Goal: Use online tool/utility: Utilize a website feature to perform a specific function

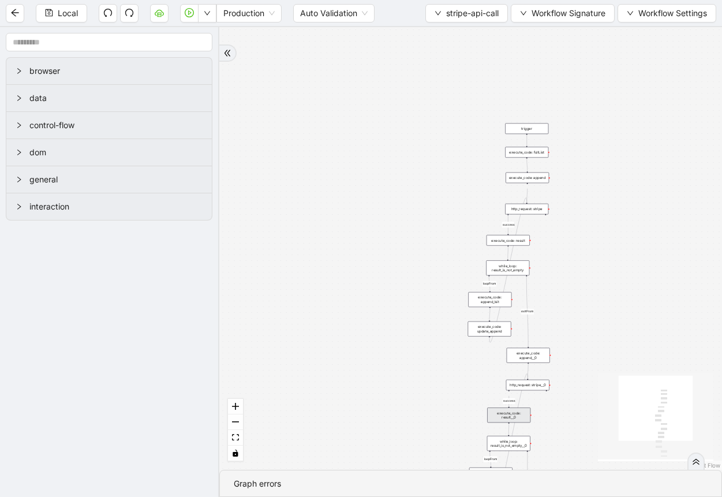
click at [664, 158] on div "success loopFrom success loopFrom exitFrom exitFrom trigger execute_code: resul…" at bounding box center [470, 248] width 503 height 443
click at [496, 328] on div "execute_code: update_append" at bounding box center [489, 328] width 43 height 15
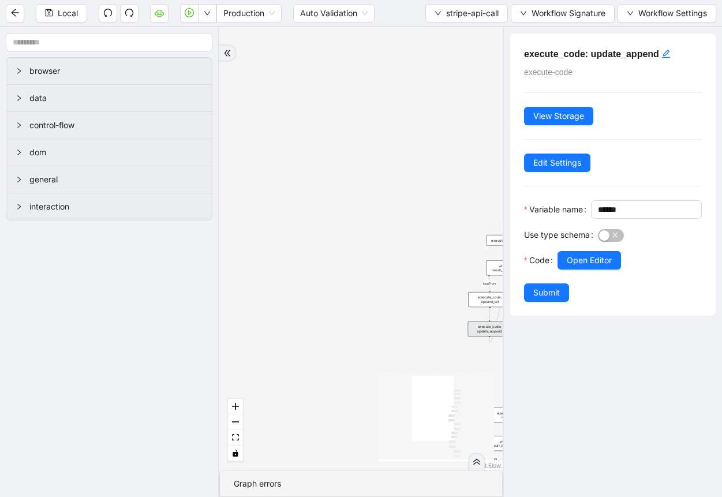
click at [570, 283] on div at bounding box center [629, 276] width 144 height 14
click at [581, 267] on span "Open Editor" at bounding box center [589, 260] width 45 height 13
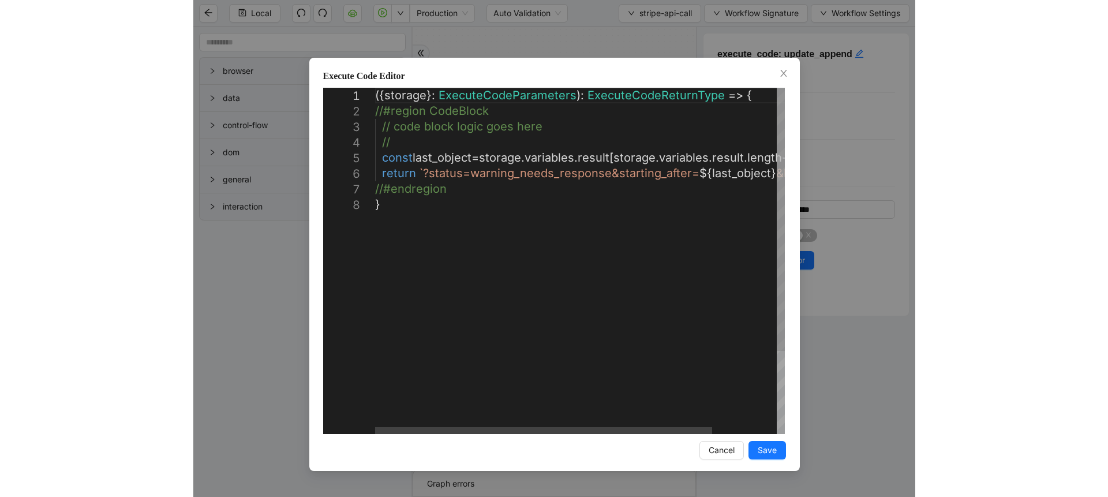
scroll to position [0, 6]
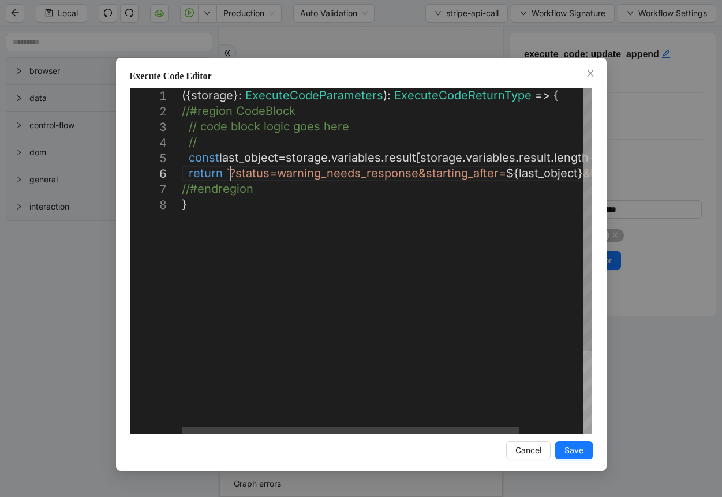
click at [231, 173] on div "({ storage }: ExecuteCodeParameters ): ExecuteCodeReturnType => { //#region Cod…" at bounding box center [426, 315] width 488 height 455
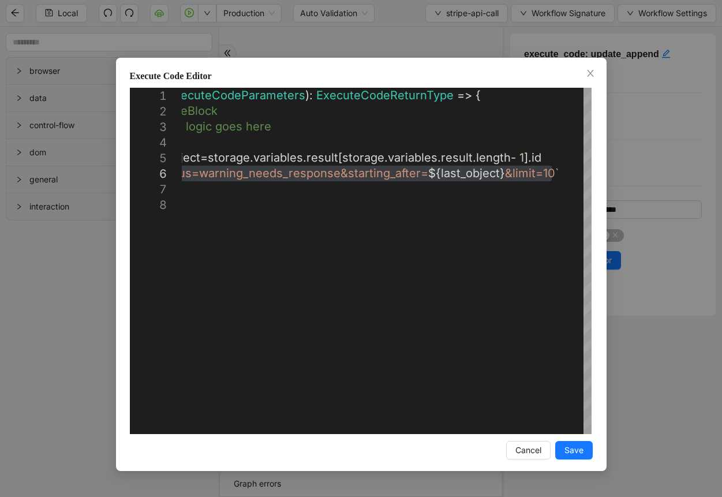
click at [608, 133] on div "**********" at bounding box center [361, 248] width 722 height 497
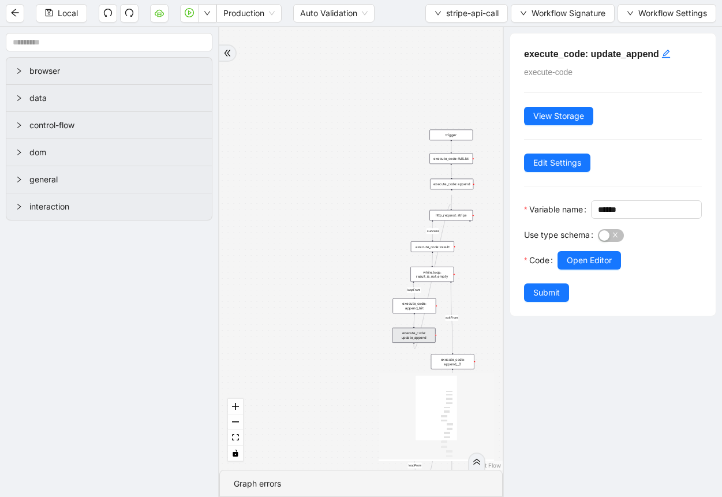
drag, startPoint x: 369, startPoint y: 216, endPoint x: 294, endPoint y: 223, distance: 75.9
click at [294, 223] on div "success loopFrom success loopFrom exitFrom exitFrom trigger execute_code: resul…" at bounding box center [360, 248] width 283 height 443
click at [421, 332] on div "execute_code: update_append" at bounding box center [413, 335] width 43 height 15
click at [576, 269] on button "Open Editor" at bounding box center [588, 260] width 63 height 18
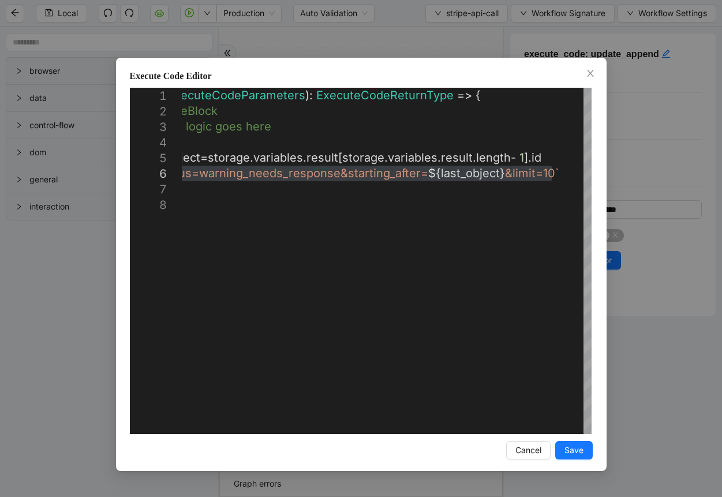
click at [420, 40] on div "**********" at bounding box center [361, 248] width 722 height 497
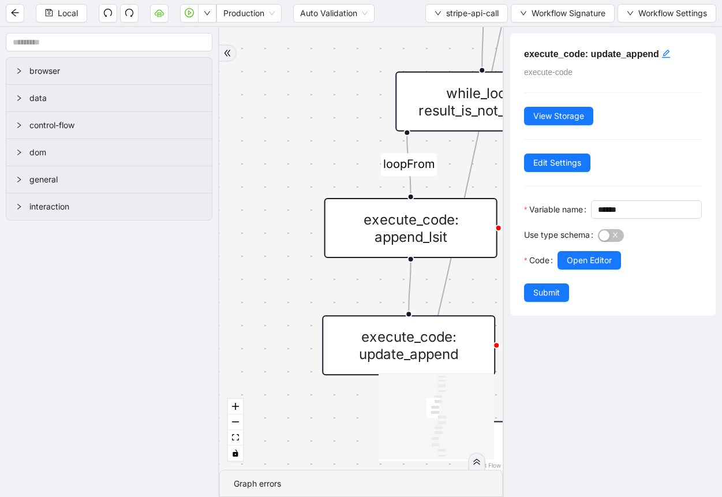
click at [436, 239] on div "execute_code: append_lsit" at bounding box center [410, 228] width 173 height 60
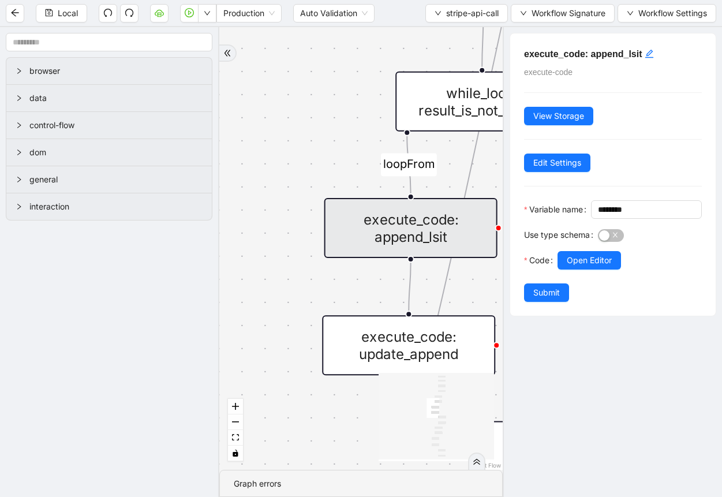
click at [552, 269] on label "Code" at bounding box center [540, 260] width 33 height 18
click at [565, 269] on button "Open Editor" at bounding box center [588, 260] width 63 height 18
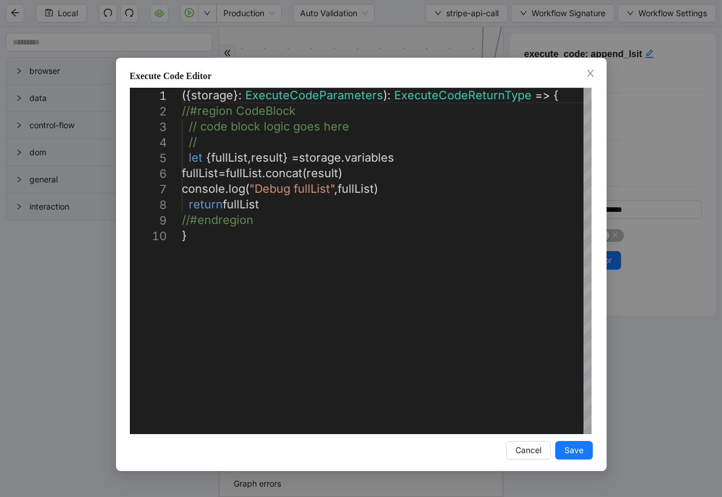
click at [639, 165] on div "**********" at bounding box center [361, 248] width 722 height 497
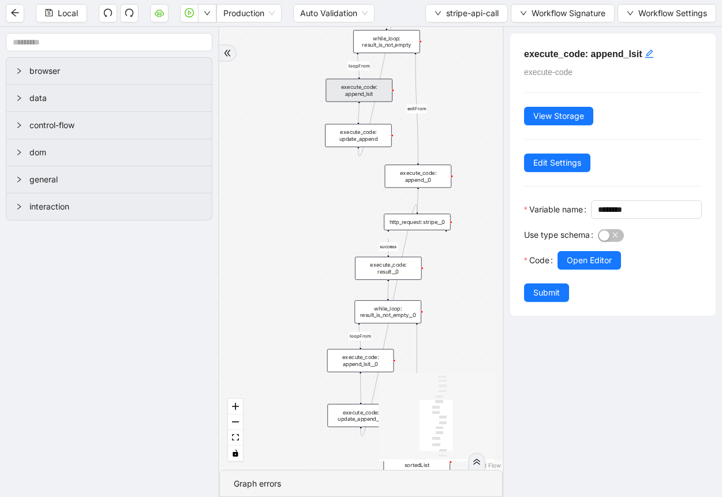
drag, startPoint x: 289, startPoint y: 389, endPoint x: 334, endPoint y: 186, distance: 208.0
click at [334, 186] on div "success loopFrom success loopFrom exitFrom exitFrom trigger execute_code: resul…" at bounding box center [360, 248] width 283 height 443
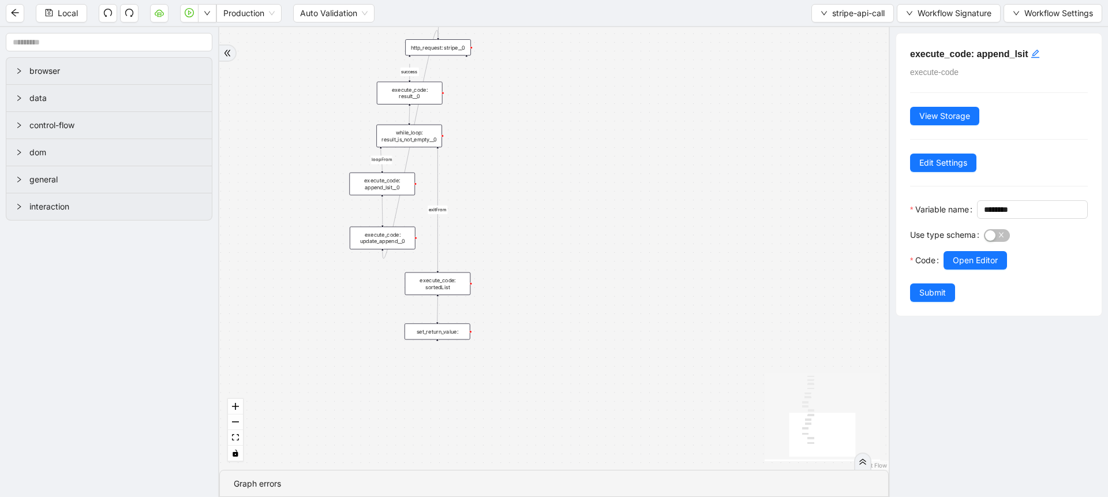
drag, startPoint x: 515, startPoint y: 428, endPoint x: 530, endPoint y: 255, distance: 173.2
click at [530, 255] on div "success loopFrom success loopFrom exitFrom exitFrom trigger execute_code: resul…" at bounding box center [553, 248] width 669 height 443
click at [440, 253] on div "execute_code: sortedList" at bounding box center [441, 261] width 66 height 23
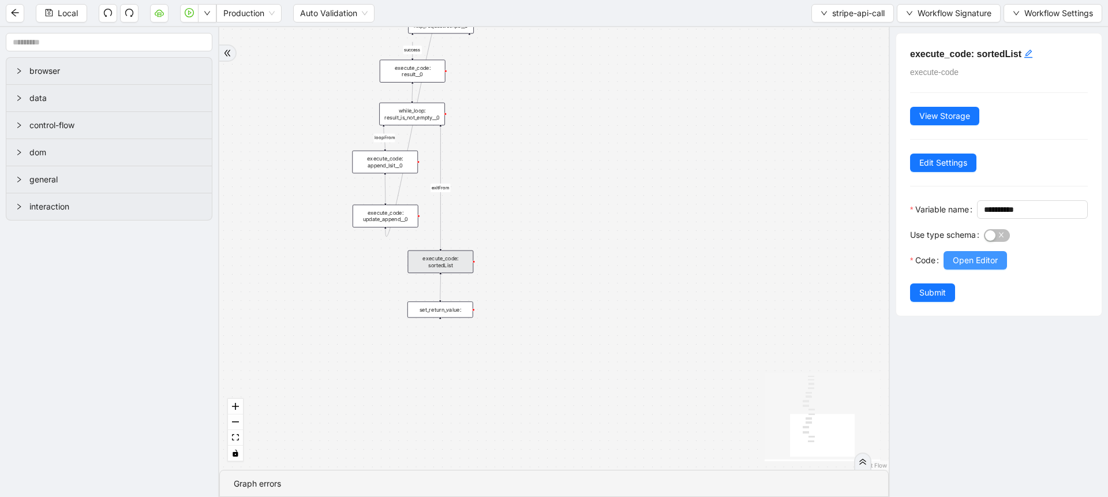
click at [721, 269] on button "Open Editor" at bounding box center [974, 260] width 63 height 18
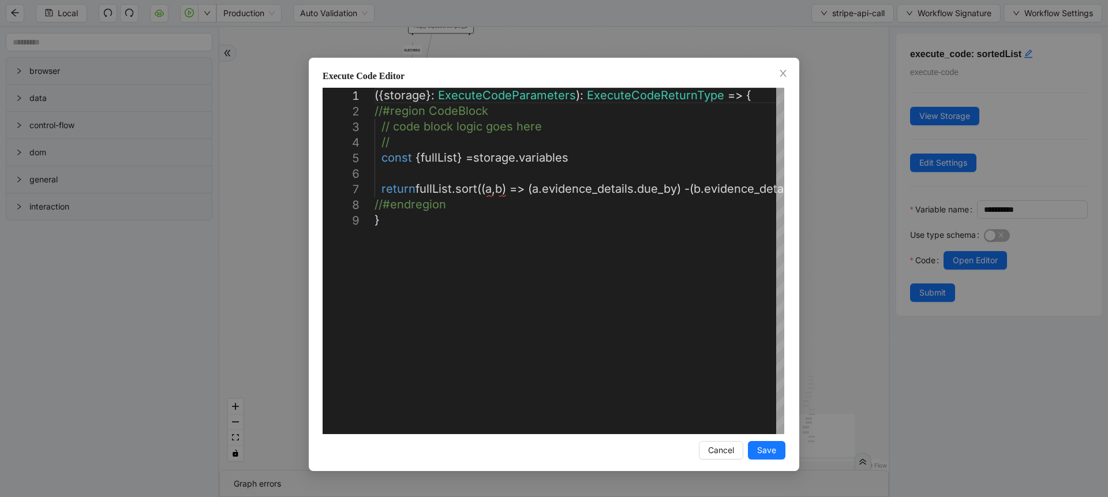
click at [721, 254] on div "**********" at bounding box center [554, 248] width 1108 height 497
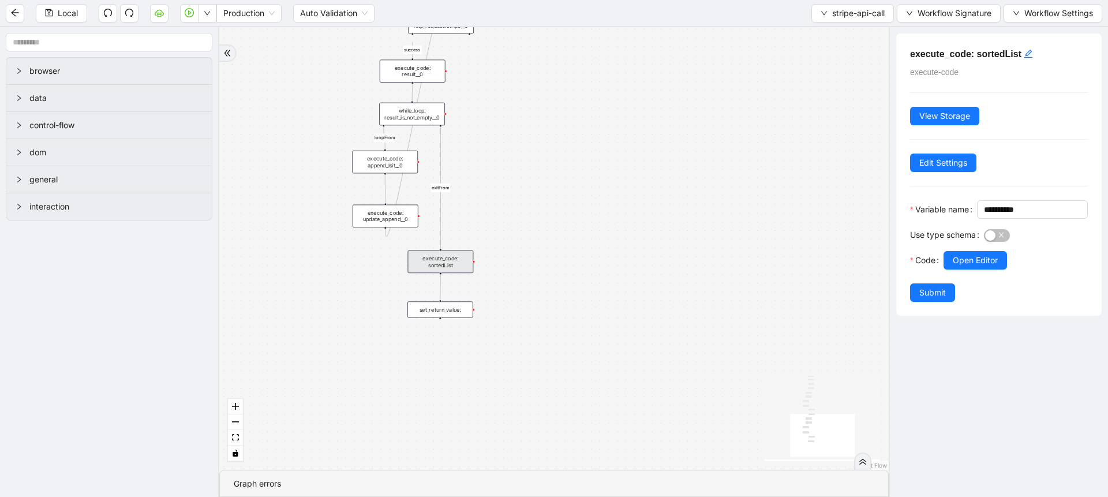
click at [449, 312] on div "set_return_value:" at bounding box center [440, 309] width 66 height 16
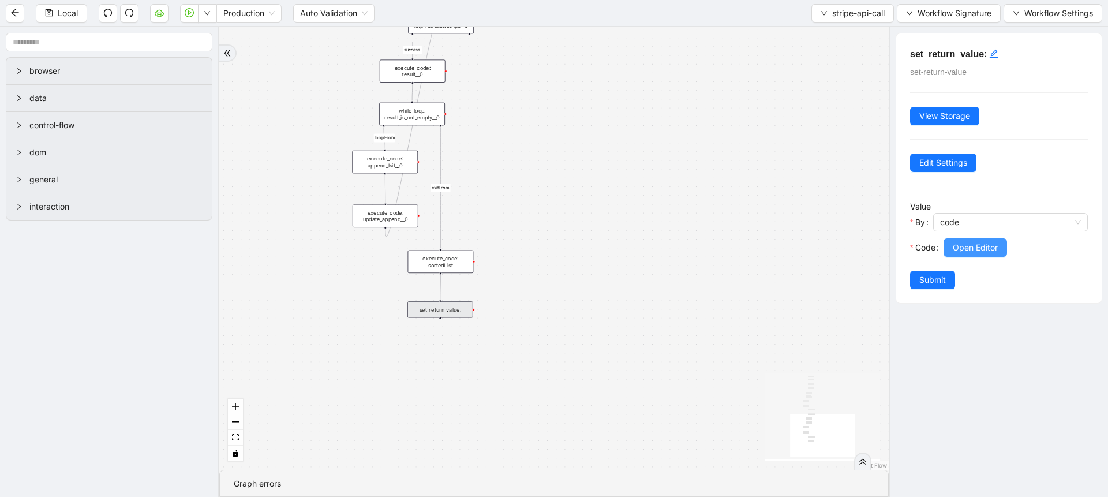
click at [721, 239] on button "Open Editor" at bounding box center [974, 247] width 63 height 18
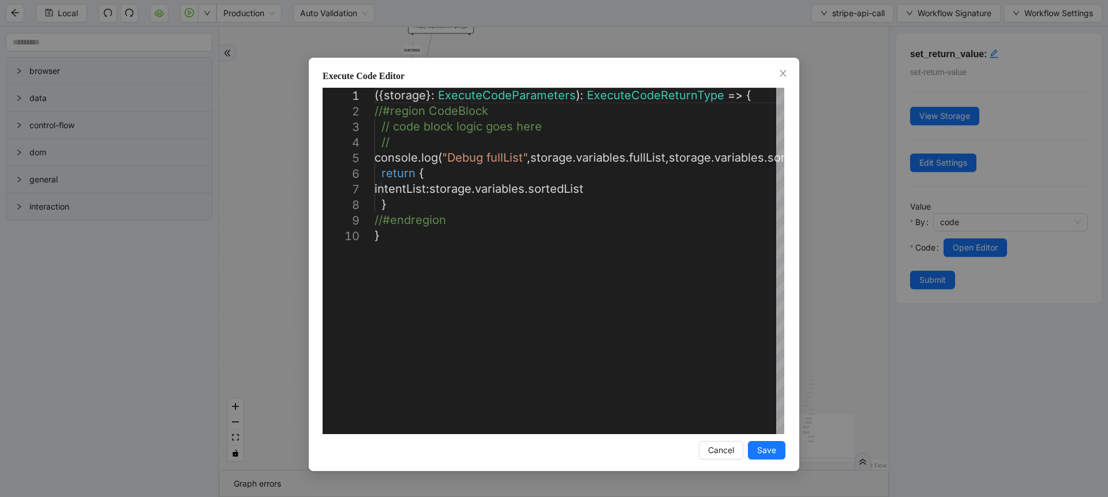
click at [721, 235] on div "**********" at bounding box center [554, 248] width 1108 height 497
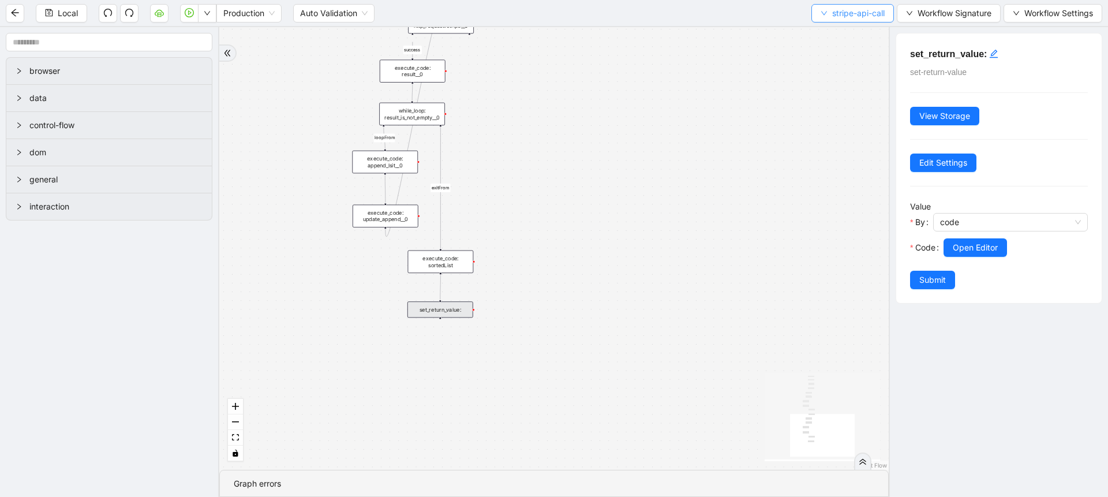
click at [721, 12] on span "stripe-api-call" at bounding box center [858, 13] width 53 height 13
click at [721, 28] on li "Select" at bounding box center [850, 36] width 79 height 18
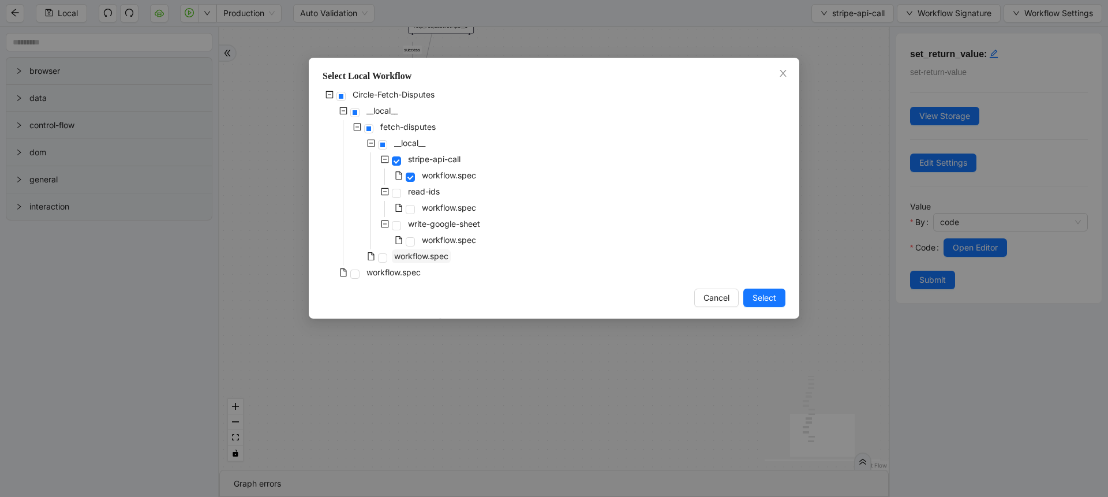
click at [437, 259] on span "workflow.spec" at bounding box center [421, 256] width 54 height 10
click at [721, 304] on button "Select" at bounding box center [764, 297] width 42 height 18
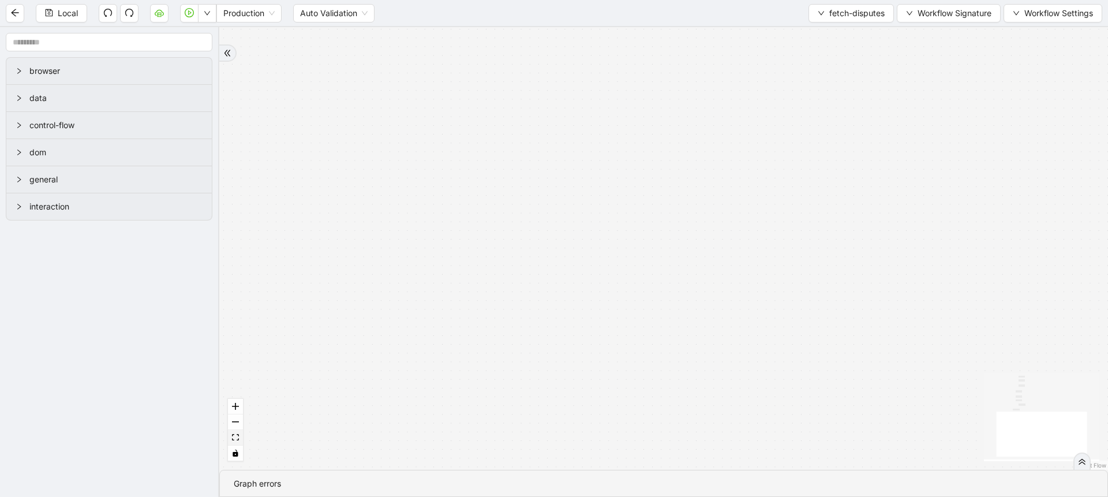
click at [238, 437] on icon "fit view" at bounding box center [235, 437] width 7 height 6
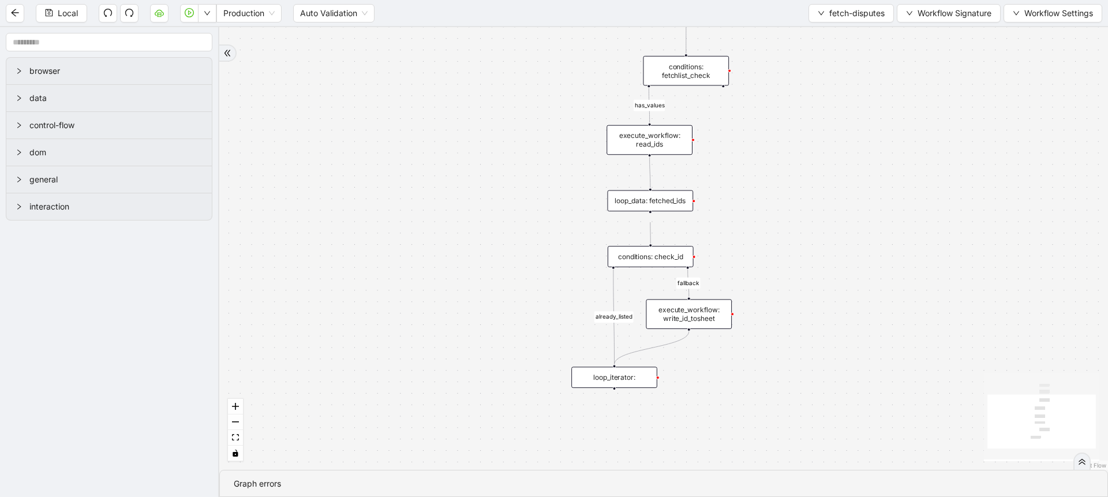
drag, startPoint x: 736, startPoint y: 225, endPoint x: 729, endPoint y: 124, distance: 101.2
click at [721, 124] on div "fallback already_listed has_values trigger execute_workflow: read_ids execute_w…" at bounding box center [663, 248] width 889 height 443
click at [658, 197] on div "loop_data: fetched_ids" at bounding box center [651, 188] width 86 height 21
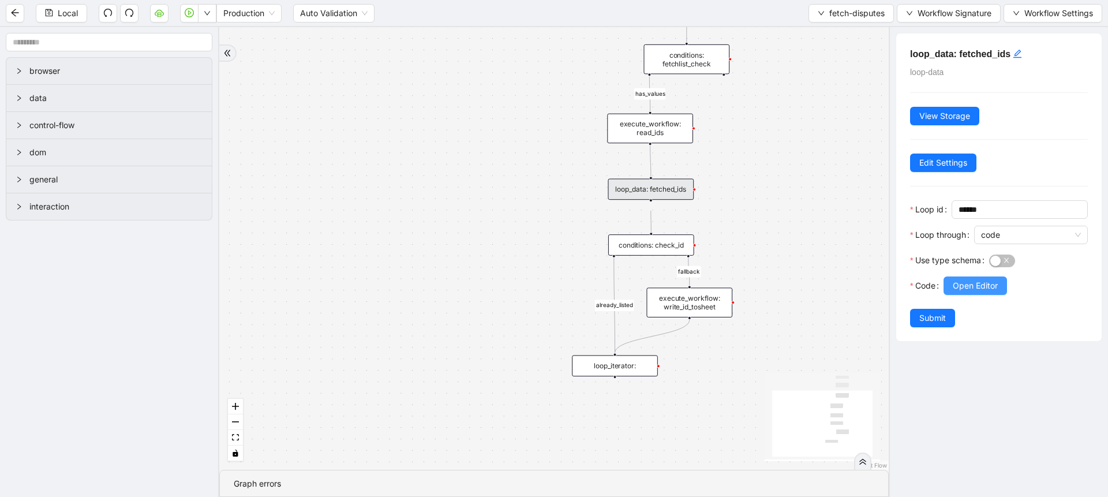
click at [721, 291] on span "Open Editor" at bounding box center [975, 285] width 45 height 13
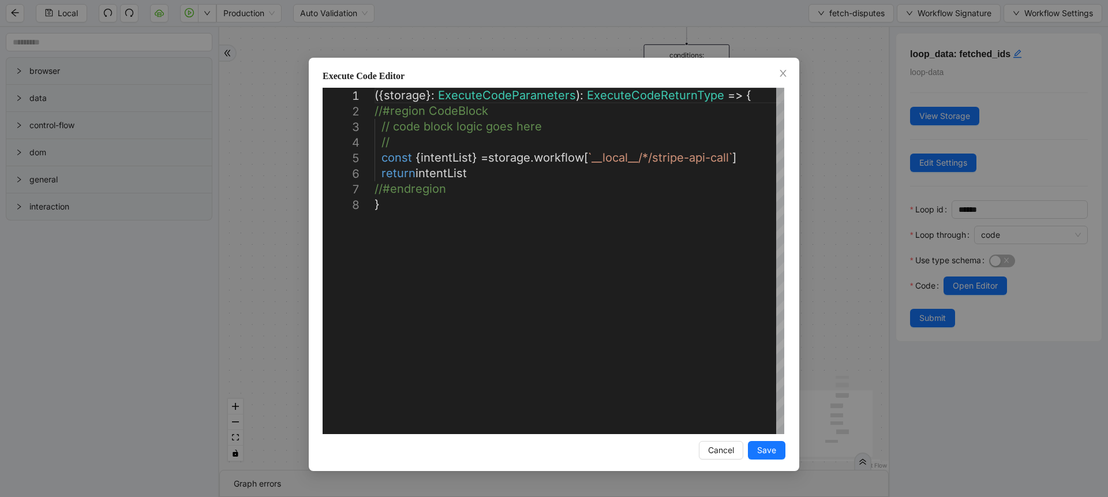
click at [721, 225] on div "**********" at bounding box center [554, 248] width 1108 height 497
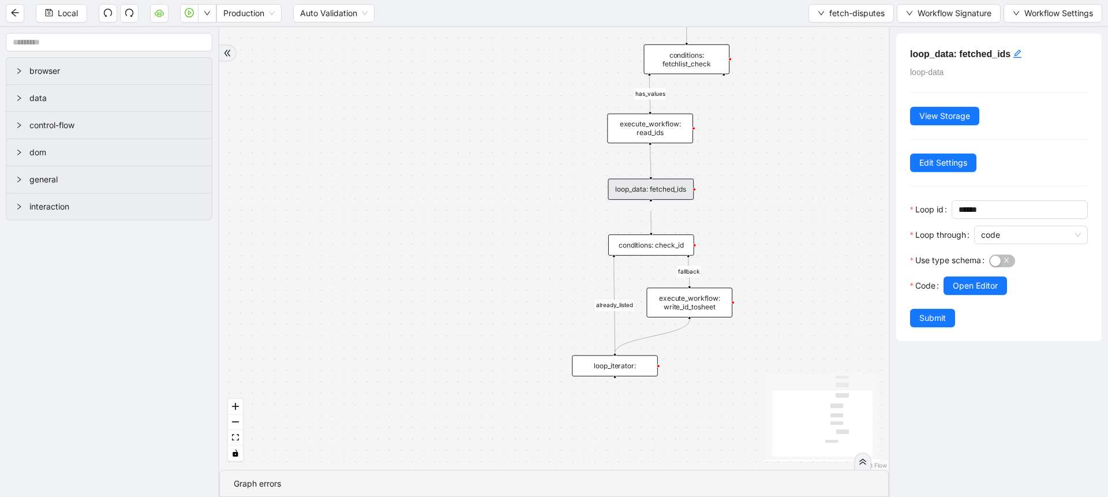
click at [684, 250] on div "conditions: check_id" at bounding box center [651, 244] width 86 height 21
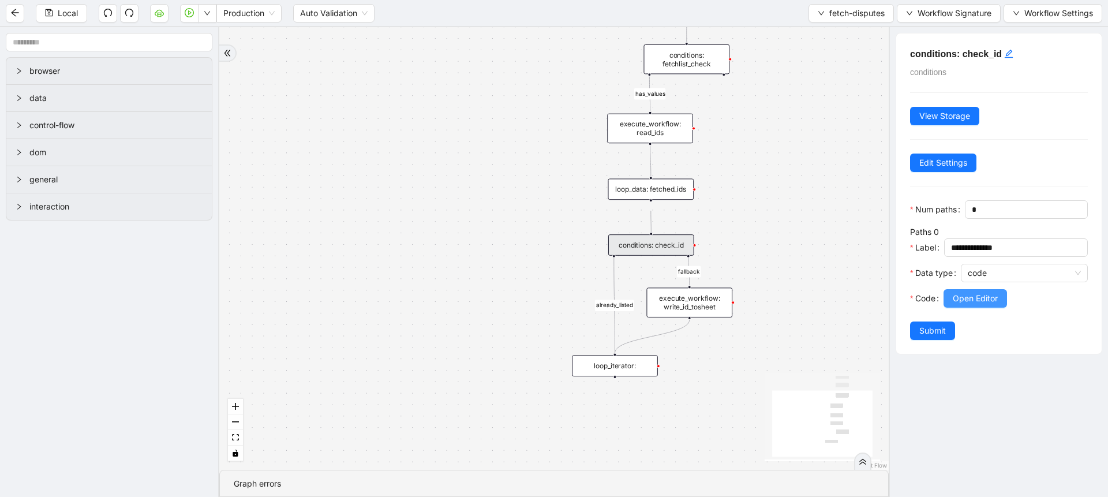
click at [721, 308] on button "Open Editor" at bounding box center [974, 298] width 63 height 18
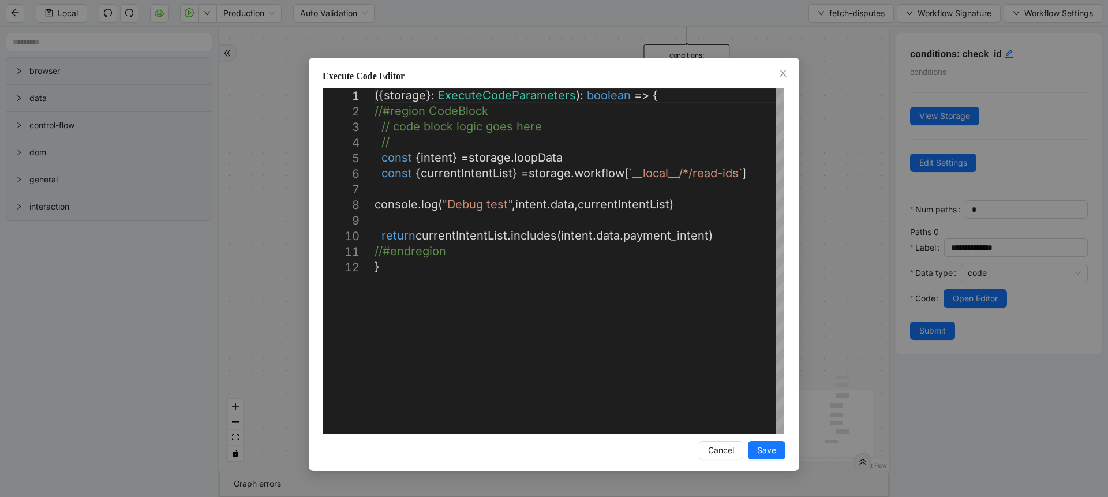
click at [224, 284] on div "**********" at bounding box center [554, 248] width 1108 height 497
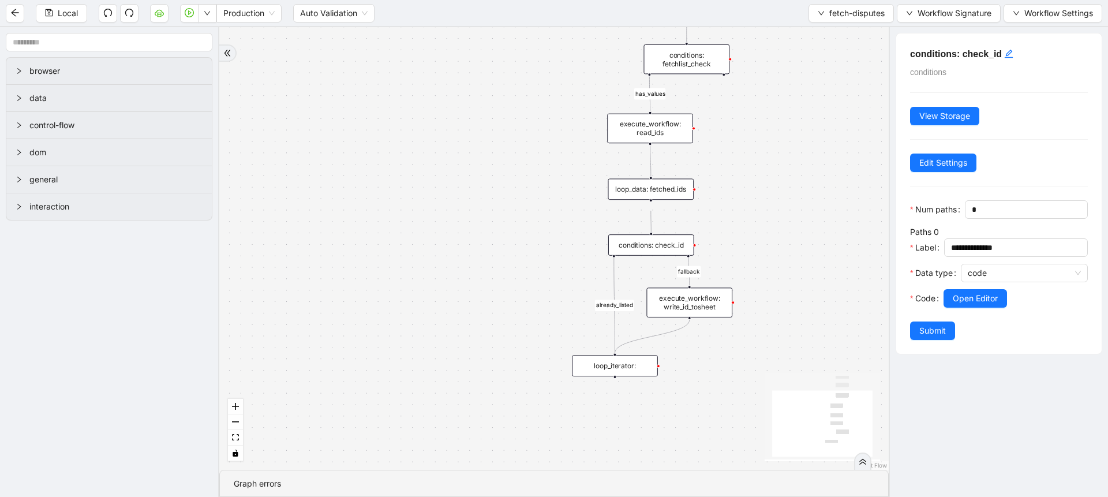
click at [688, 304] on div "execute_workflow: write_id_tosheet" at bounding box center [689, 302] width 86 height 30
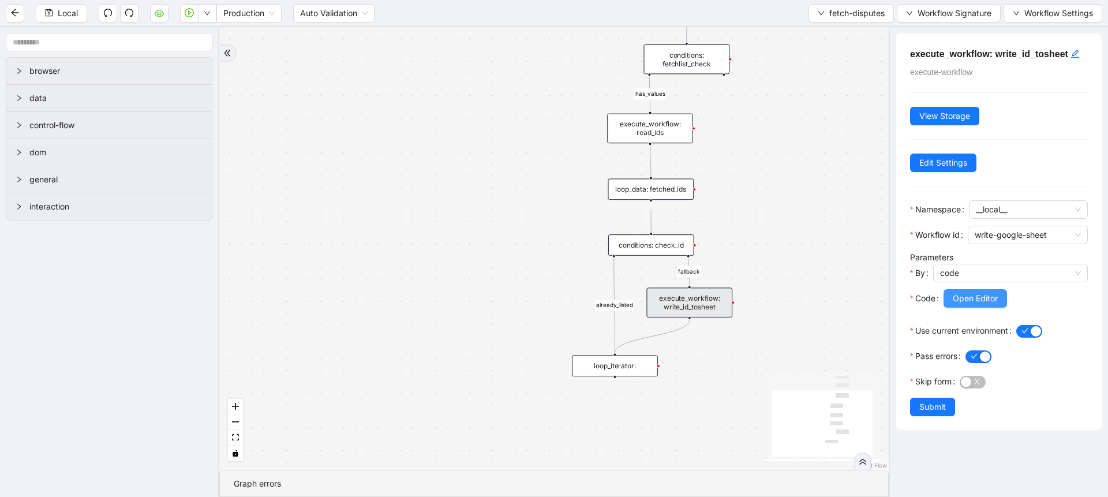
click at [721, 304] on span "Open Editor" at bounding box center [975, 298] width 45 height 13
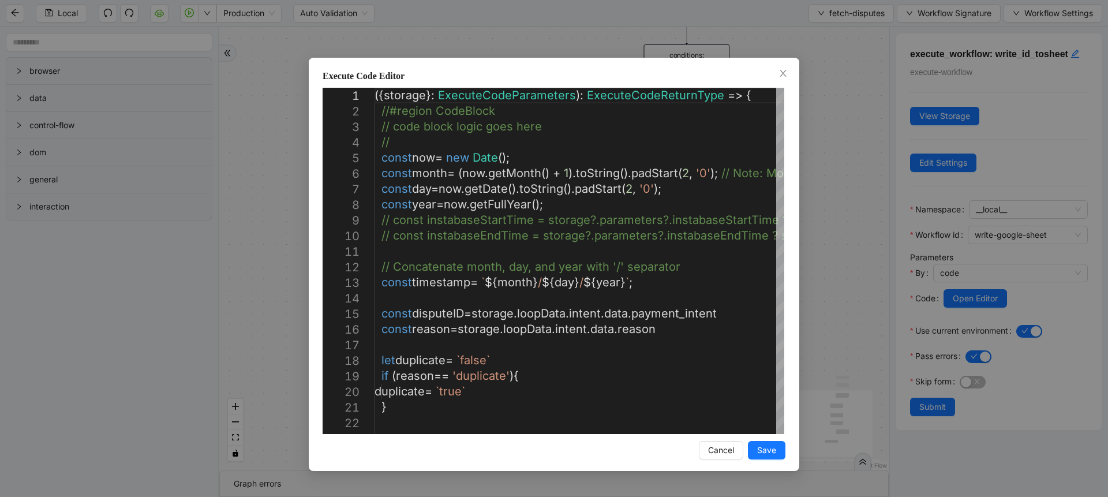
click at [610, 46] on div "Execute Code Editor 15 16 17 18 19 20 21 22 23 14 13 12 10 11 9 8 7 6 5 4 3 2 1…" at bounding box center [554, 248] width 1108 height 497
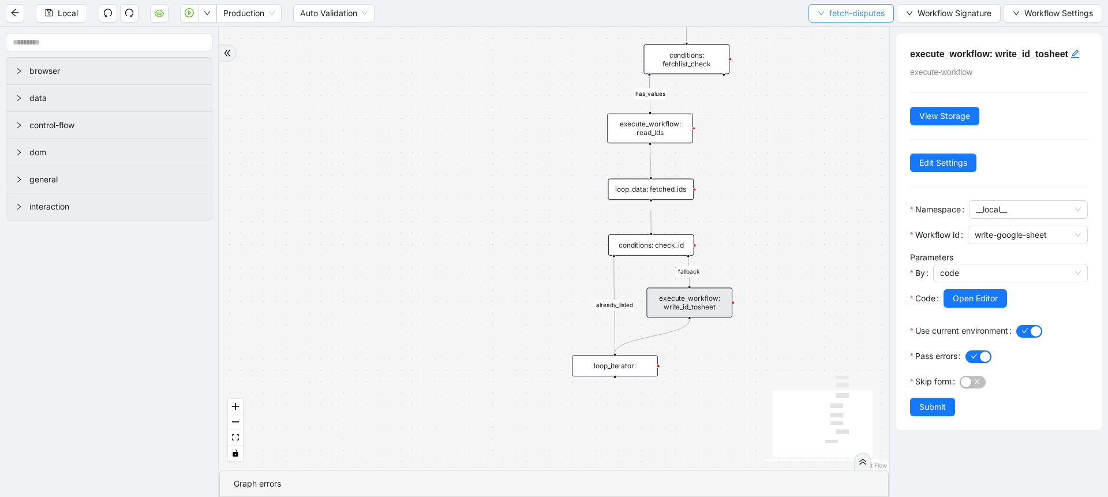
click at [721, 13] on span "fetch-disputes" at bounding box center [856, 13] width 55 height 13
click at [721, 38] on span "Select" at bounding box center [850, 35] width 68 height 13
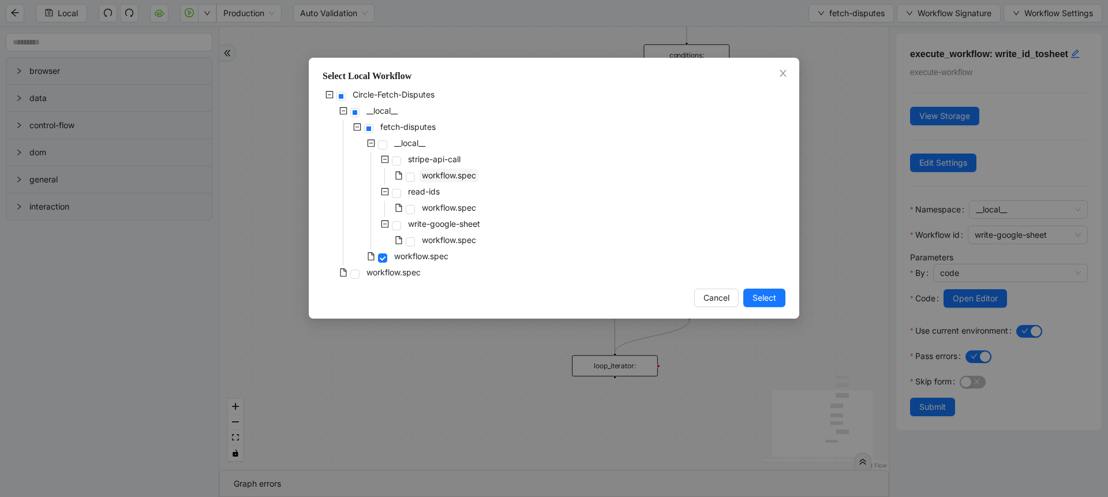
click at [469, 174] on span "workflow.spec" at bounding box center [449, 175] width 54 height 10
click at [721, 302] on span "Select" at bounding box center [764, 297] width 24 height 13
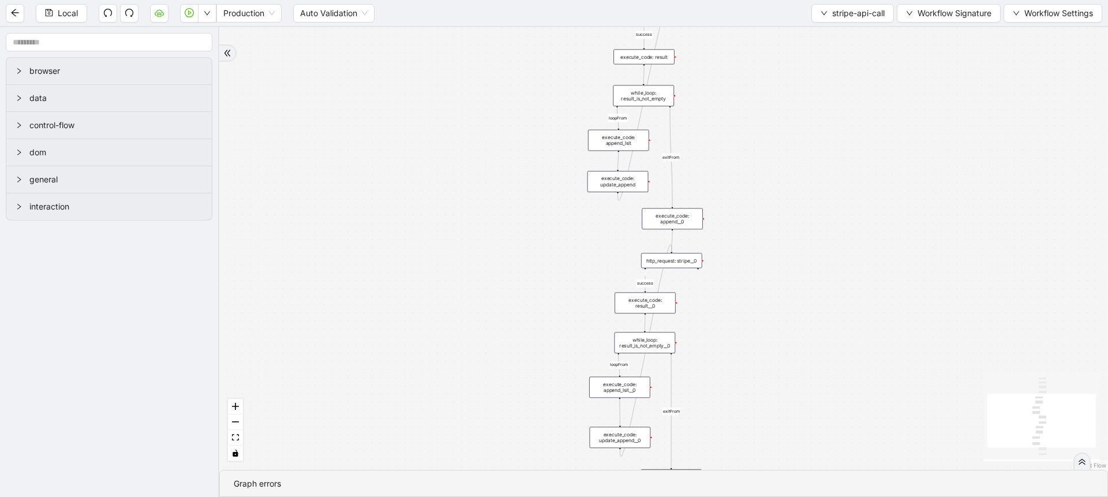
drag, startPoint x: 760, startPoint y: 302, endPoint x: 744, endPoint y: 143, distance: 159.5
click at [721, 143] on div "success loopFrom success loopFrom exitFrom exitFrom trigger execute_code: resul…" at bounding box center [663, 248] width 889 height 443
click at [667, 424] on div "execute_code: sortedList" at bounding box center [665, 423] width 61 height 21
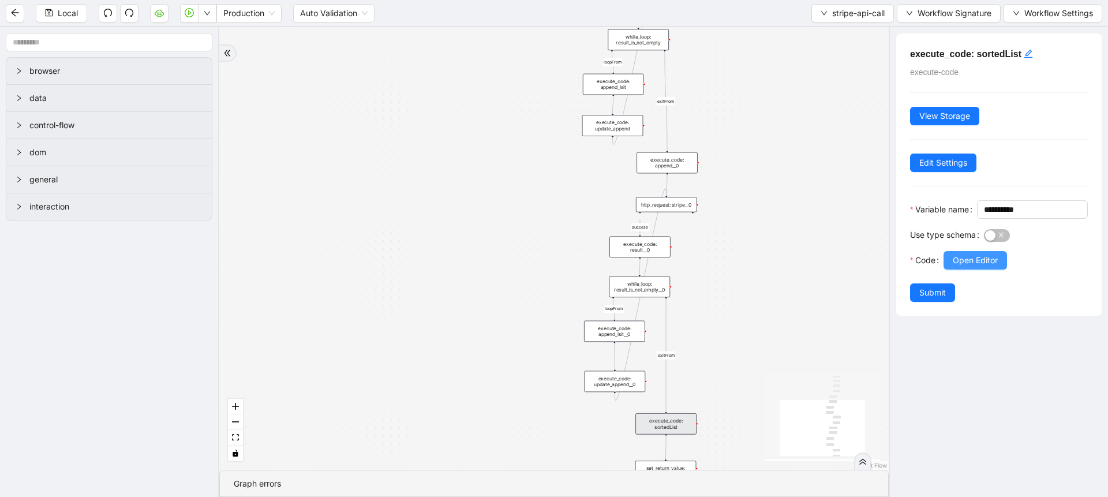
click at [721, 267] on span "Open Editor" at bounding box center [975, 260] width 45 height 13
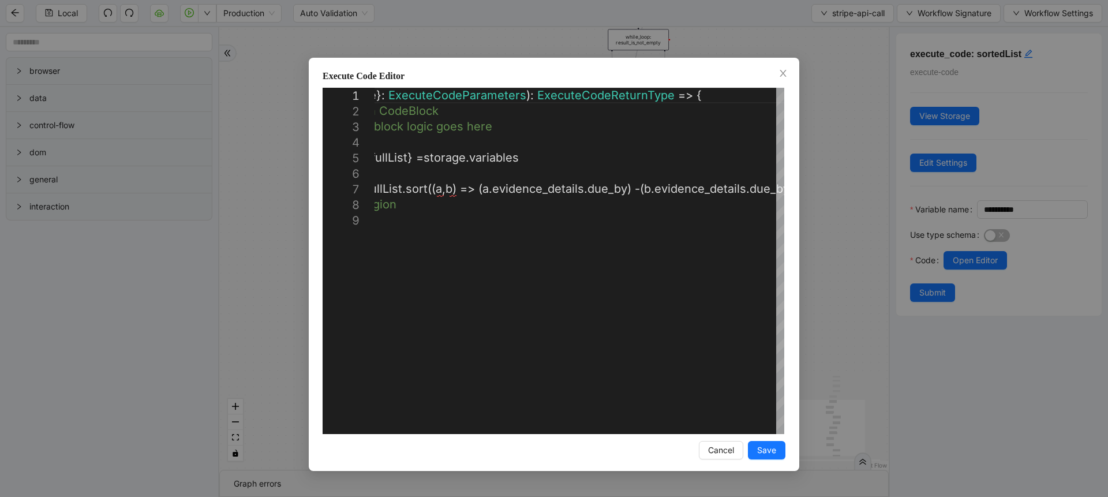
click at [261, 209] on div "**********" at bounding box center [554, 248] width 1108 height 497
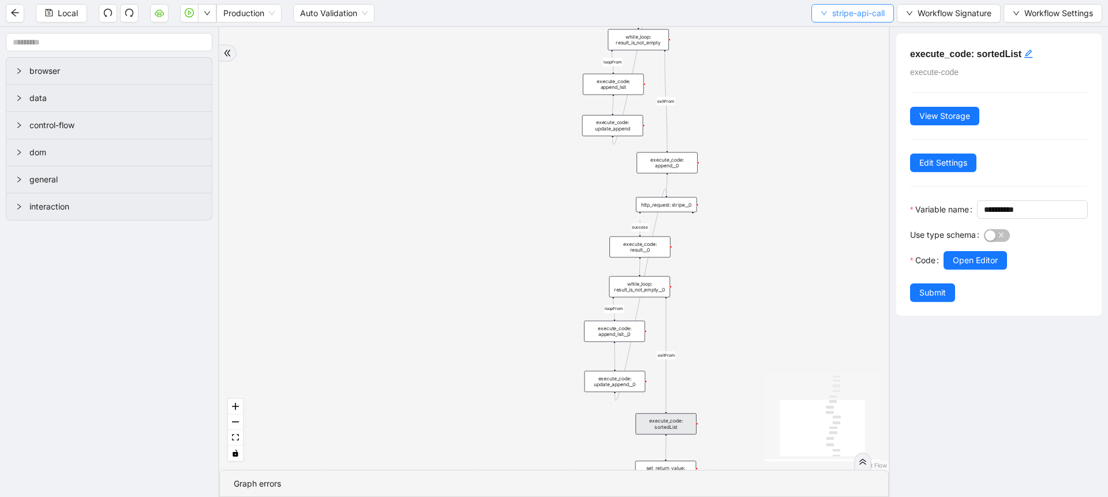
click at [721, 16] on span "stripe-api-call" at bounding box center [858, 13] width 53 height 13
click at [721, 29] on span "Select" at bounding box center [850, 35] width 65 height 13
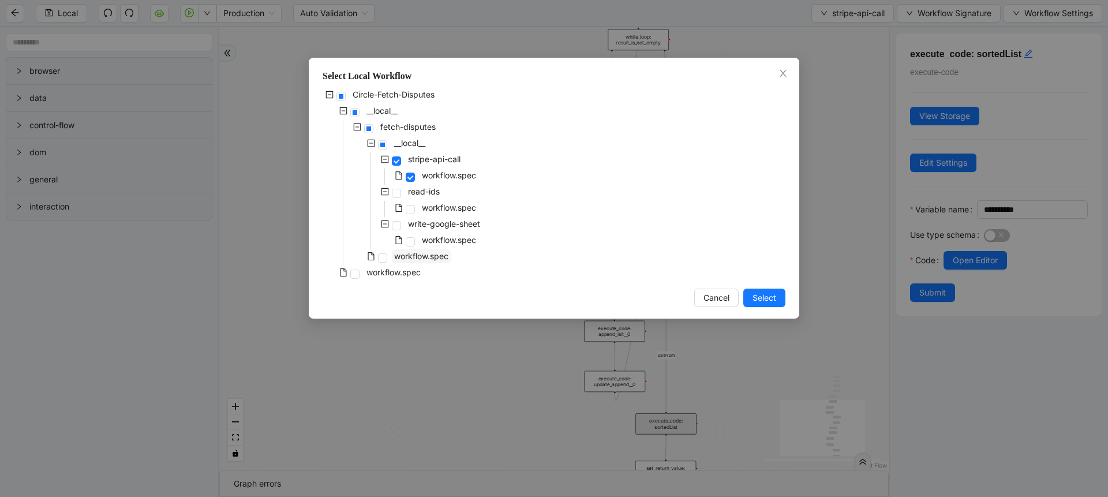
click at [426, 260] on span "workflow.spec" at bounding box center [421, 256] width 54 height 10
click at [721, 295] on span "Select" at bounding box center [764, 297] width 24 height 13
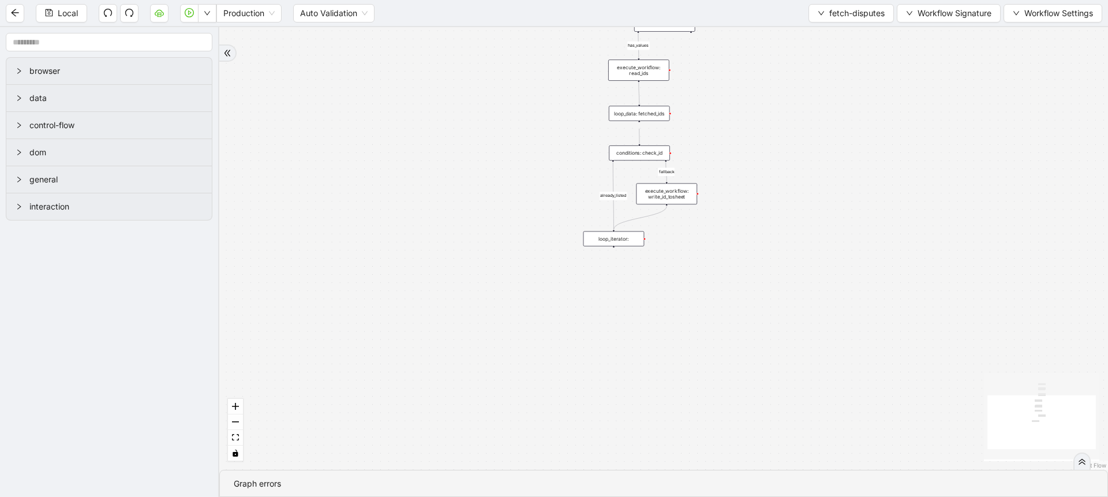
drag, startPoint x: 778, startPoint y: 161, endPoint x: 751, endPoint y: 211, distance: 57.1
click at [721, 211] on div "fallback already_listed has_values trigger execute_workflow: read_ids execute_w…" at bounding box center [663, 248] width 889 height 443
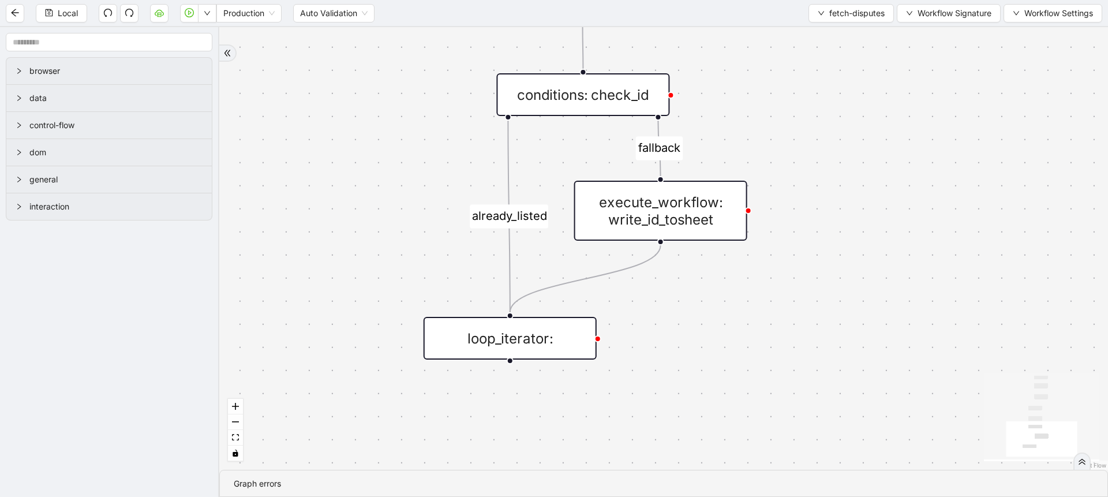
click at [647, 88] on div "conditions: check_id" at bounding box center [582, 94] width 173 height 43
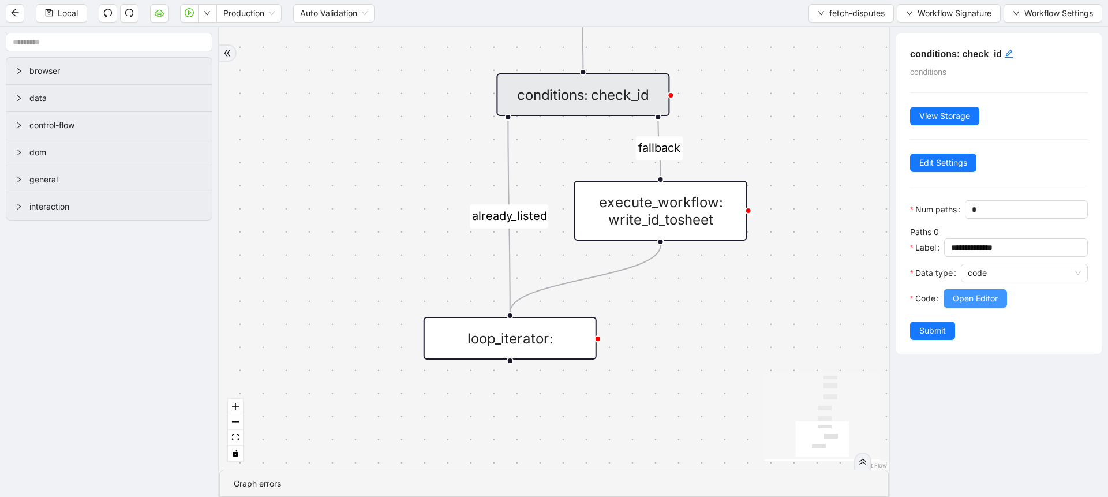
click at [721, 308] on button "Open Editor" at bounding box center [974, 298] width 63 height 18
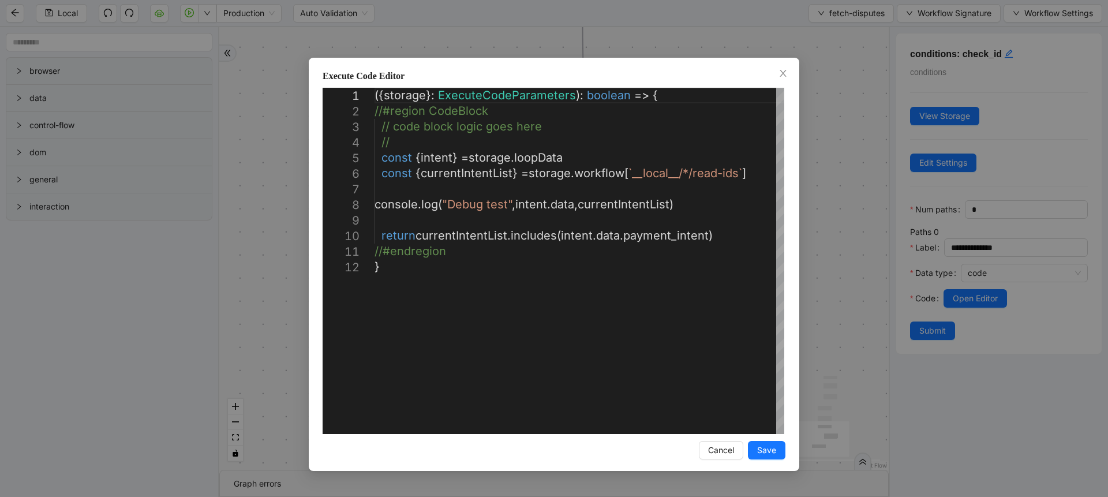
click at [285, 208] on div "**********" at bounding box center [554, 248] width 1108 height 497
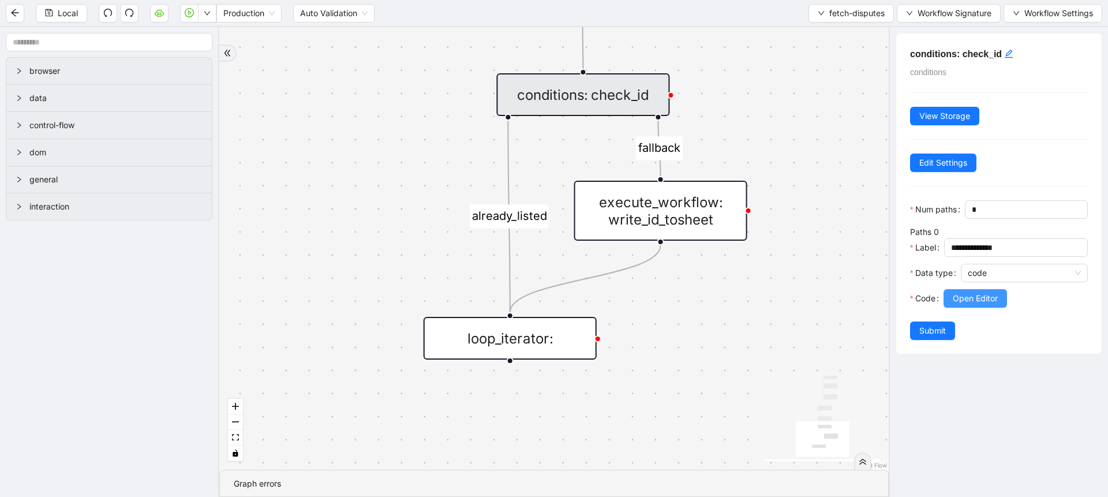
click at [721, 305] on span "Open Editor" at bounding box center [975, 298] width 45 height 13
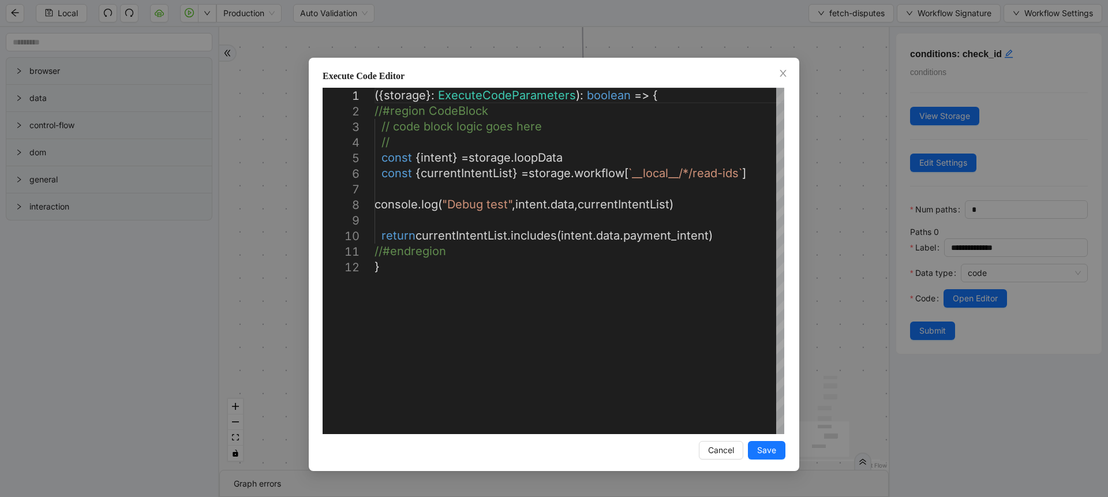
click at [310, 234] on div "**********" at bounding box center [554, 264] width 490 height 413
click at [294, 231] on div "**********" at bounding box center [554, 248] width 1108 height 497
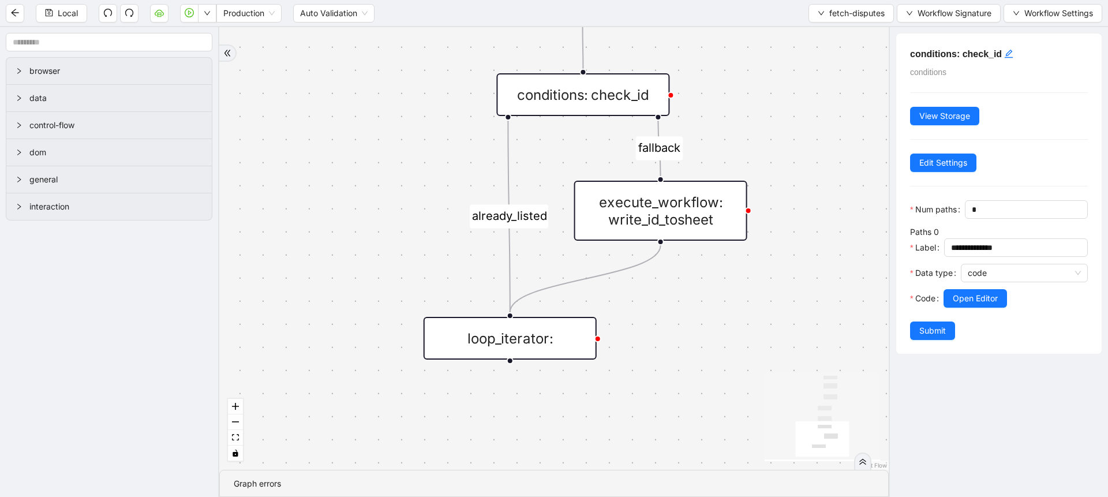
click at [721, 191] on div "execute_workflow: write_id_tosheet" at bounding box center [660, 211] width 173 height 60
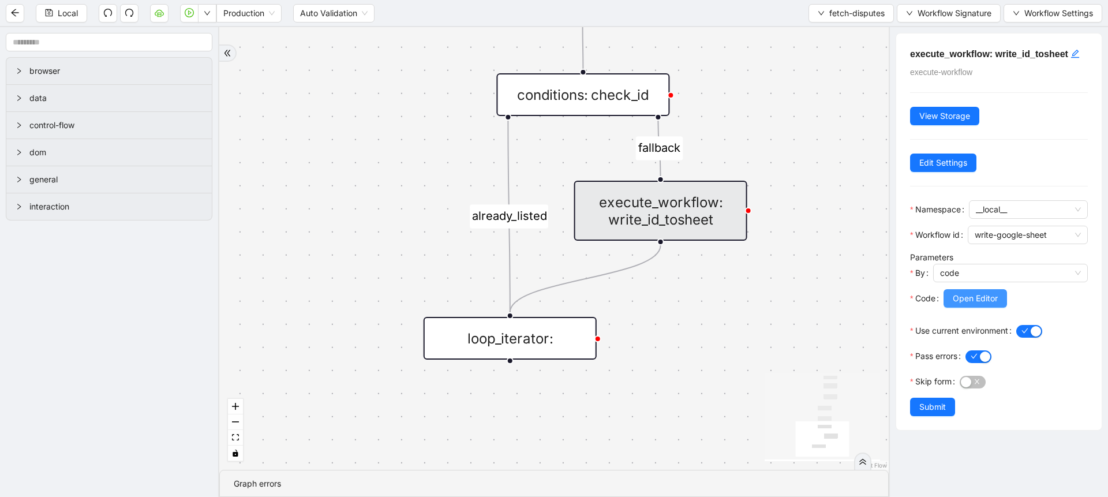
click at [721, 293] on button "Open Editor" at bounding box center [974, 298] width 63 height 18
